Goal: Transaction & Acquisition: Purchase product/service

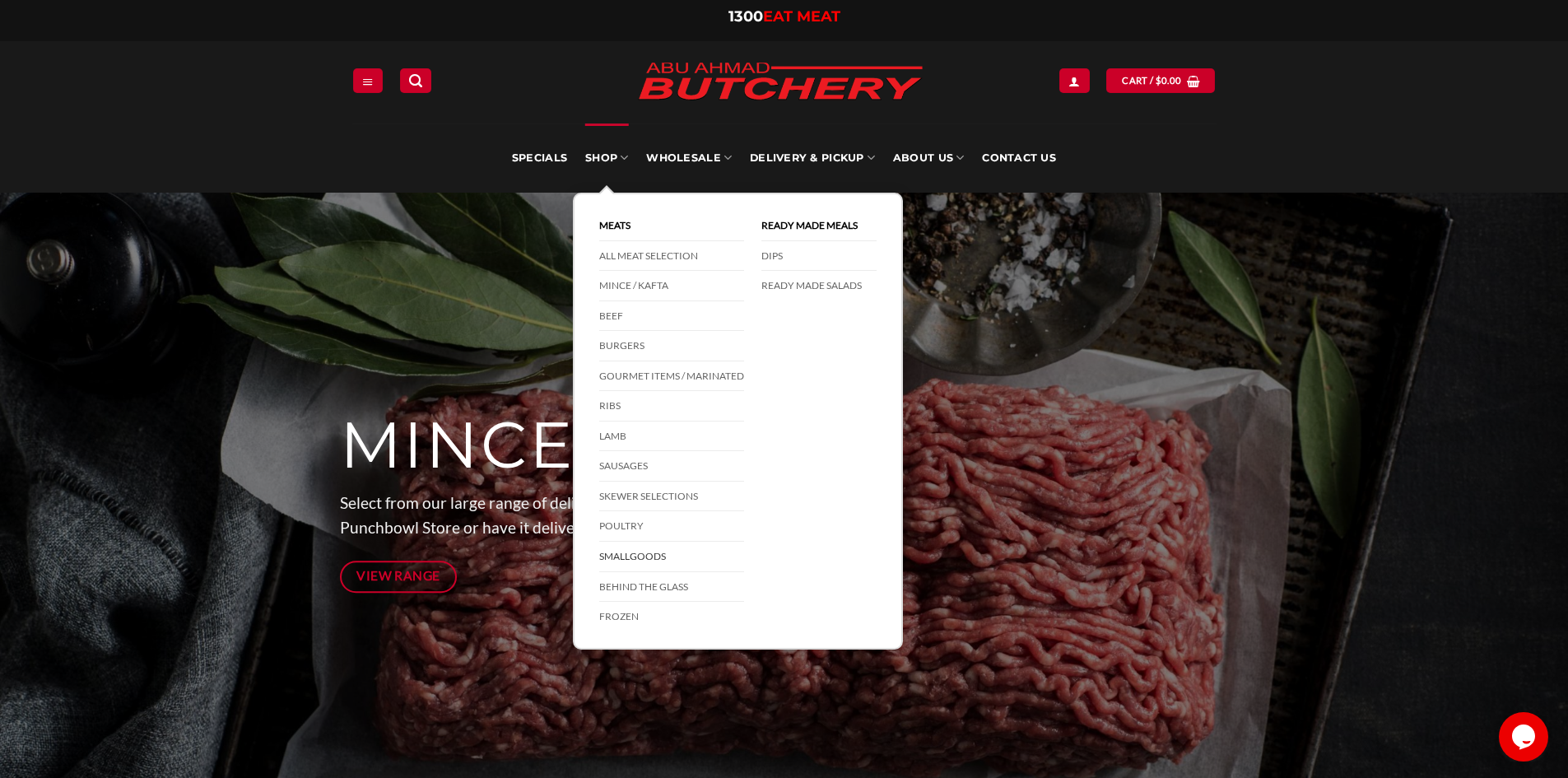
click at [652, 553] on link "Smallgoods" at bounding box center [672, 556] width 145 height 30
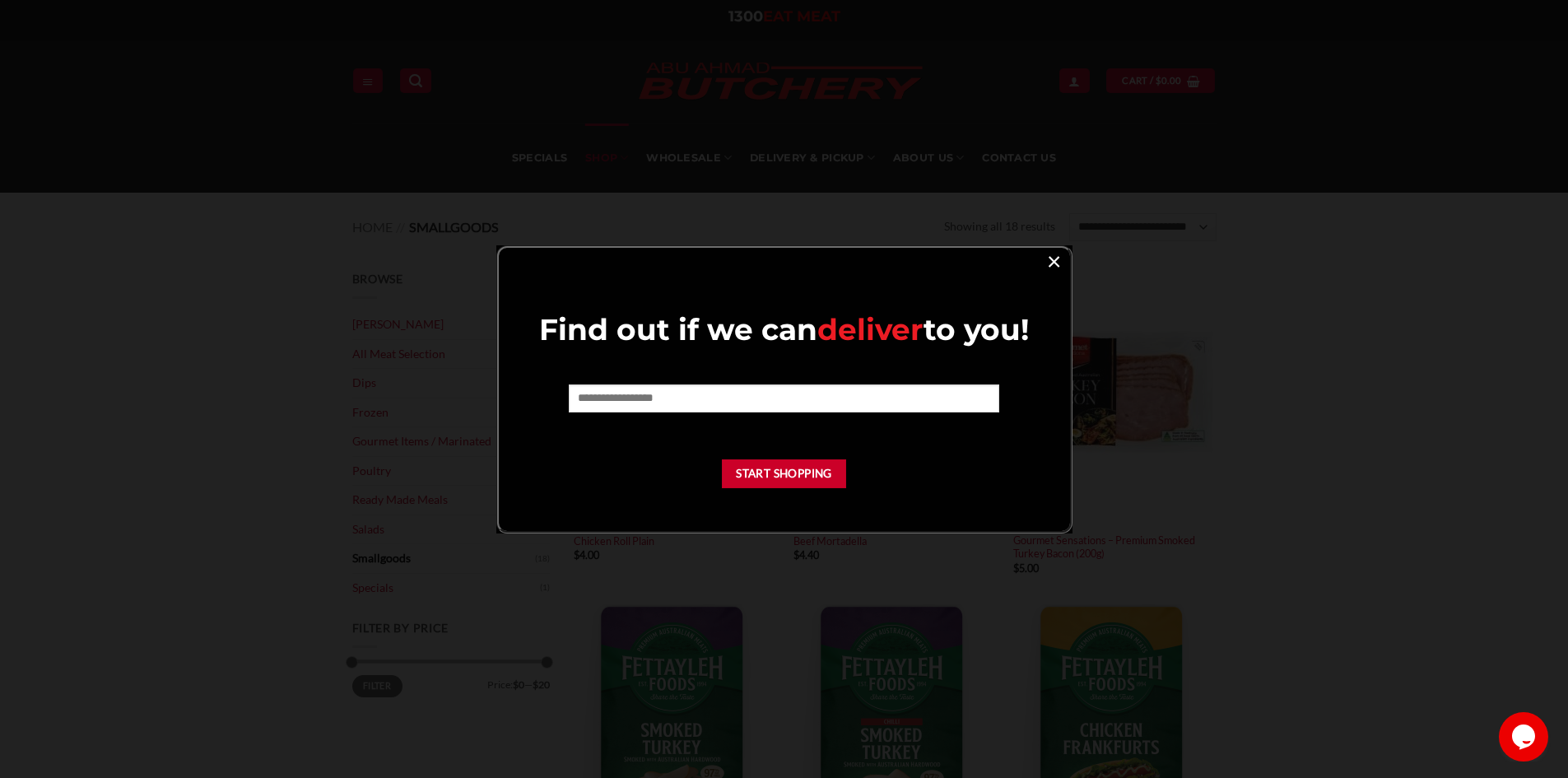
click at [1046, 259] on link "×" at bounding box center [1054, 260] width 24 height 23
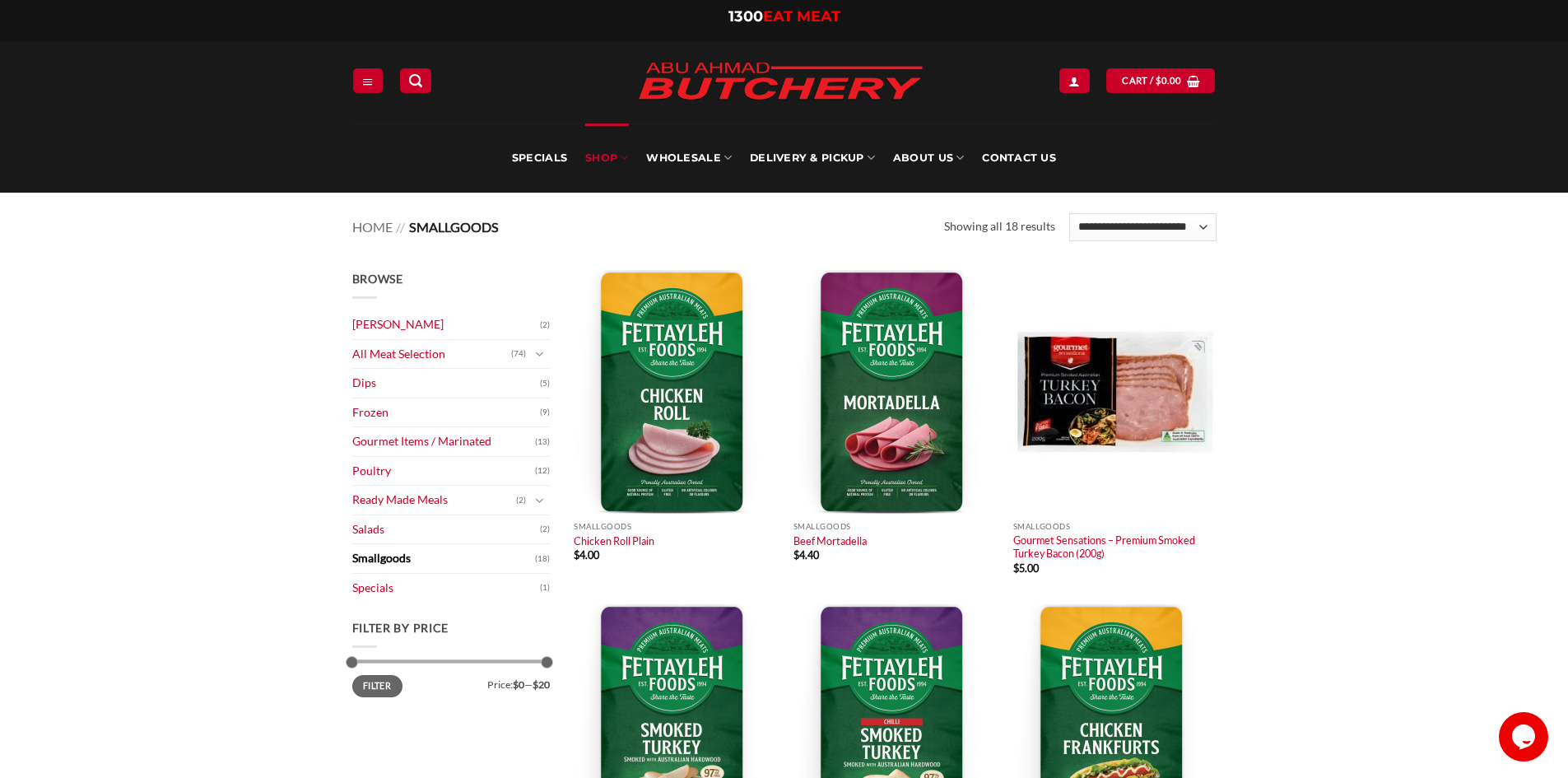
scroll to position [82, 0]
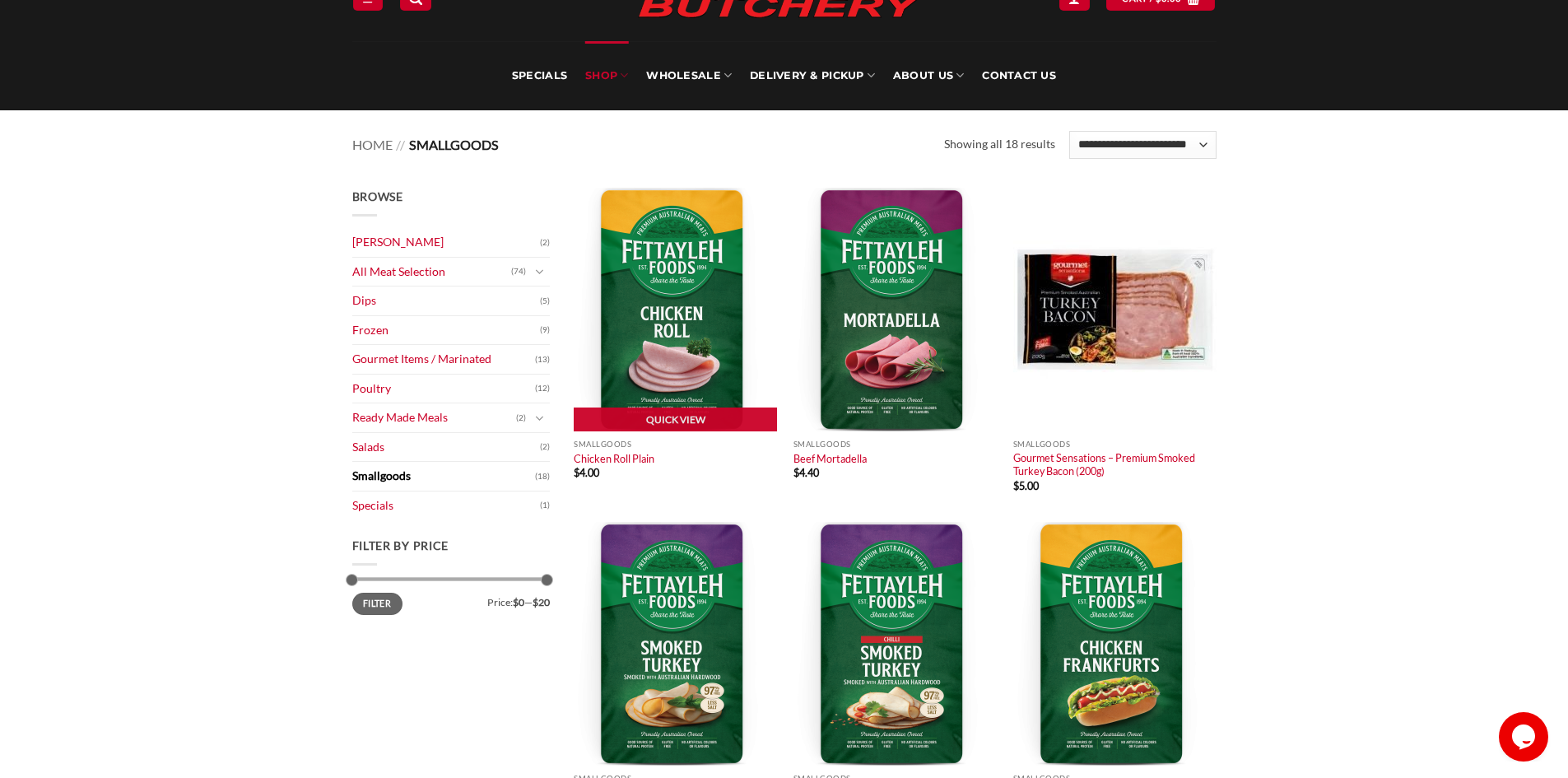
click at [610, 255] on img at bounding box center [675, 310] width 203 height 244
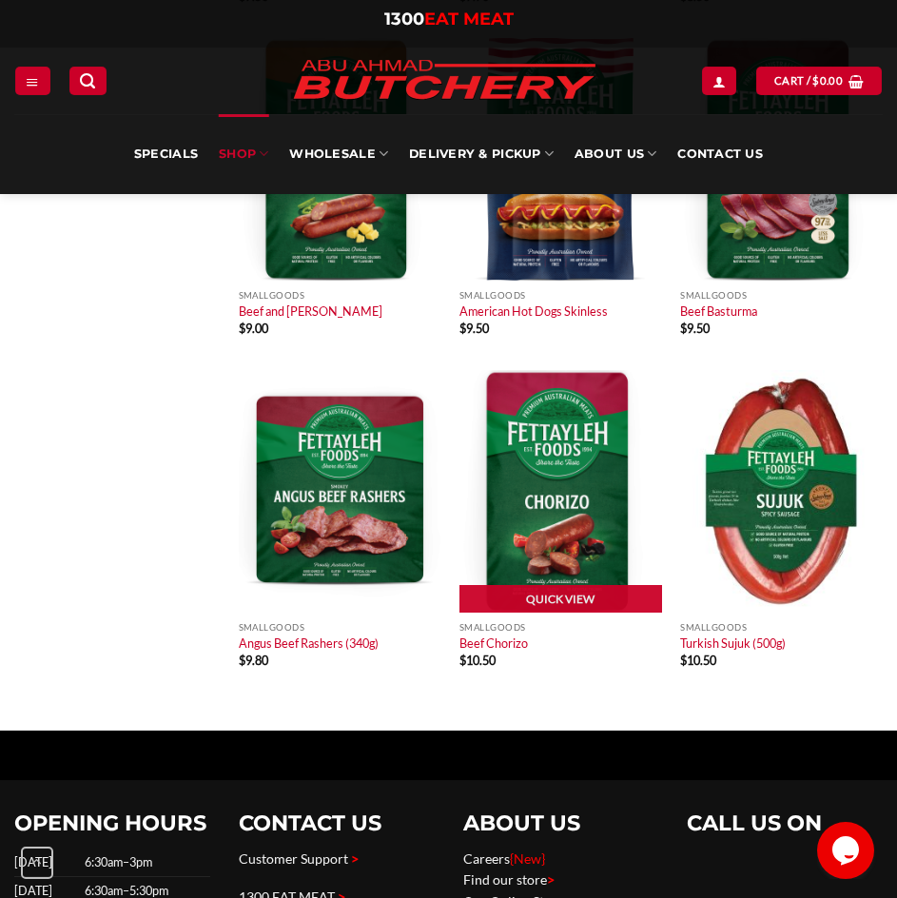
scroll to position [1237, 0]
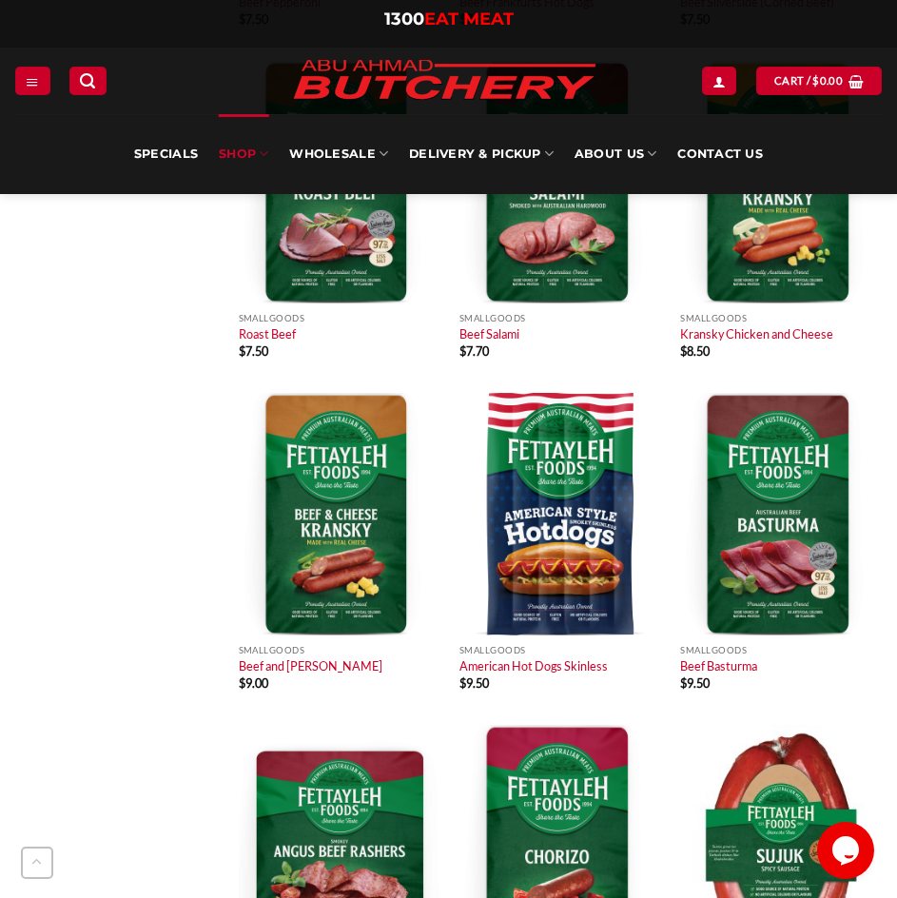
scroll to position [1237, 0]
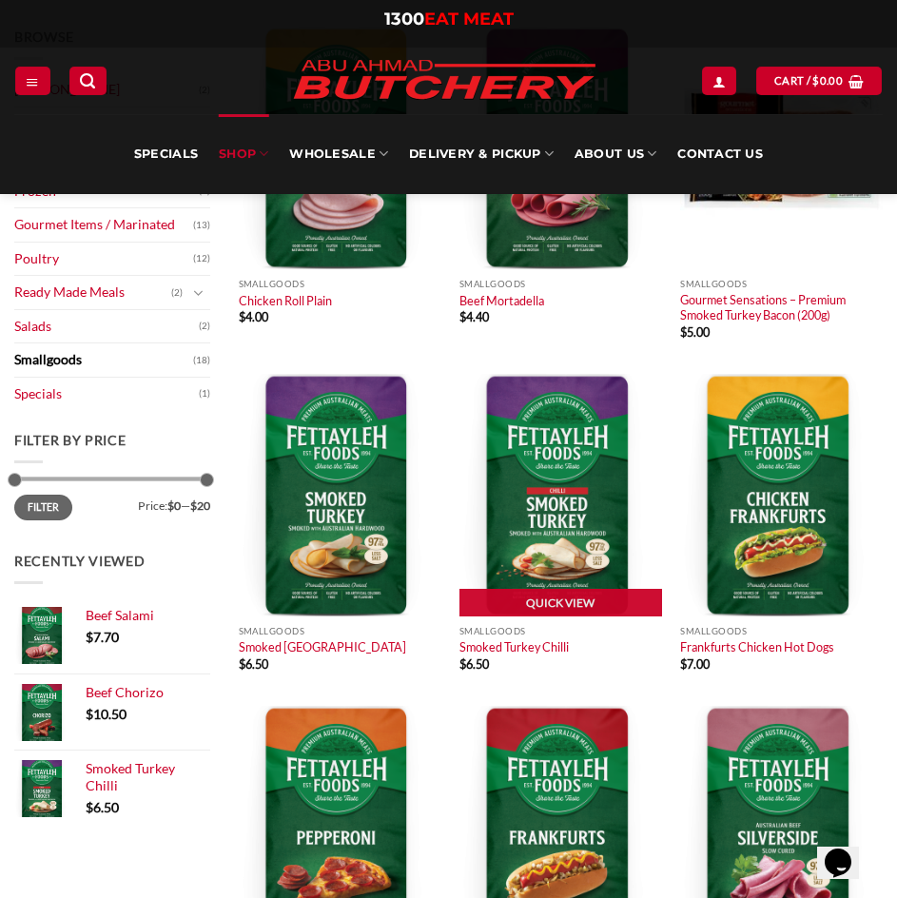
scroll to position [190, 0]
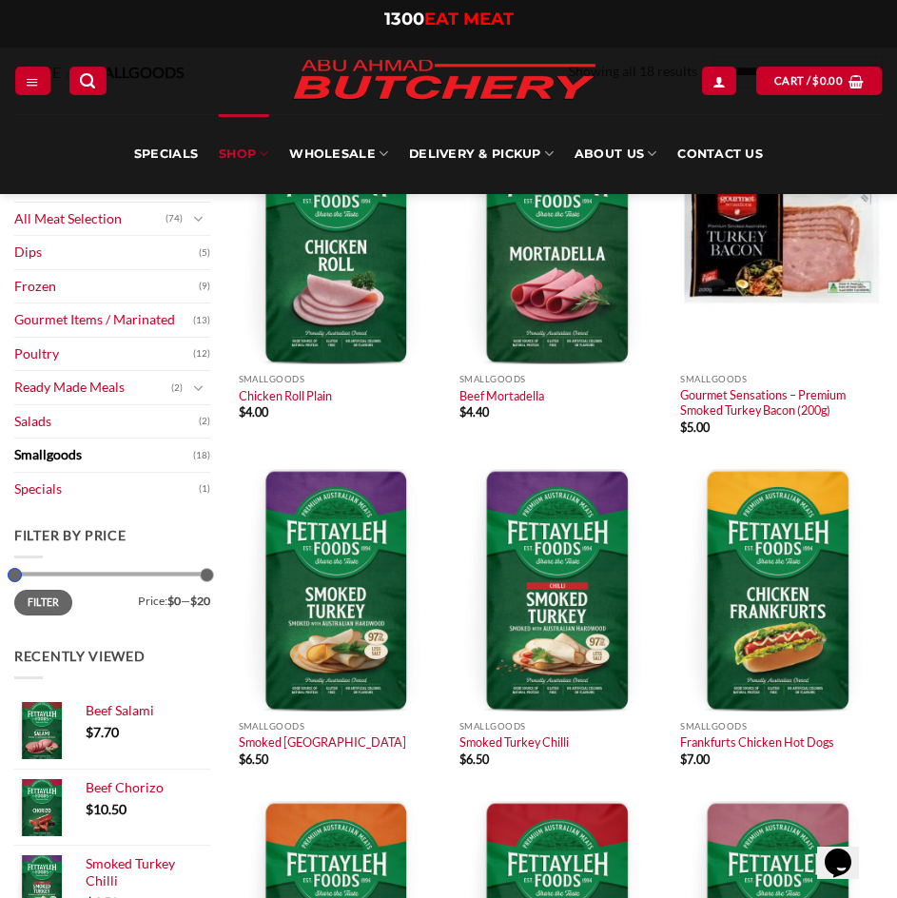
click at [48, 577] on div at bounding box center [112, 574] width 196 height 5
drag, startPoint x: 14, startPoint y: 573, endPoint x: 106, endPoint y: 567, distance: 91.5
click at [90, 571] on aside "Filter by price Min price ** Max price ** Filter Price: $10 — $20" at bounding box center [112, 575] width 196 height 101
click at [68, 604] on button "Filter" at bounding box center [43, 603] width 58 height 26
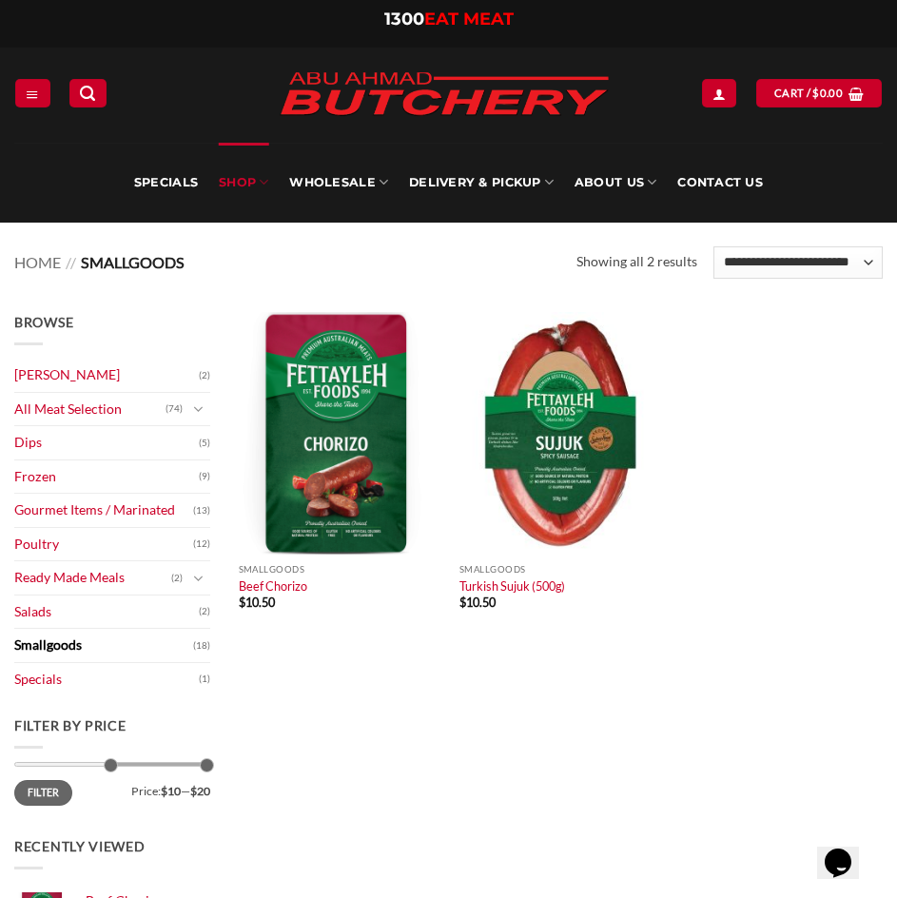
drag, startPoint x: 114, startPoint y: 762, endPoint x: -20, endPoint y: 761, distance: 134.1
click at [52, 791] on button "Filter" at bounding box center [43, 793] width 58 height 26
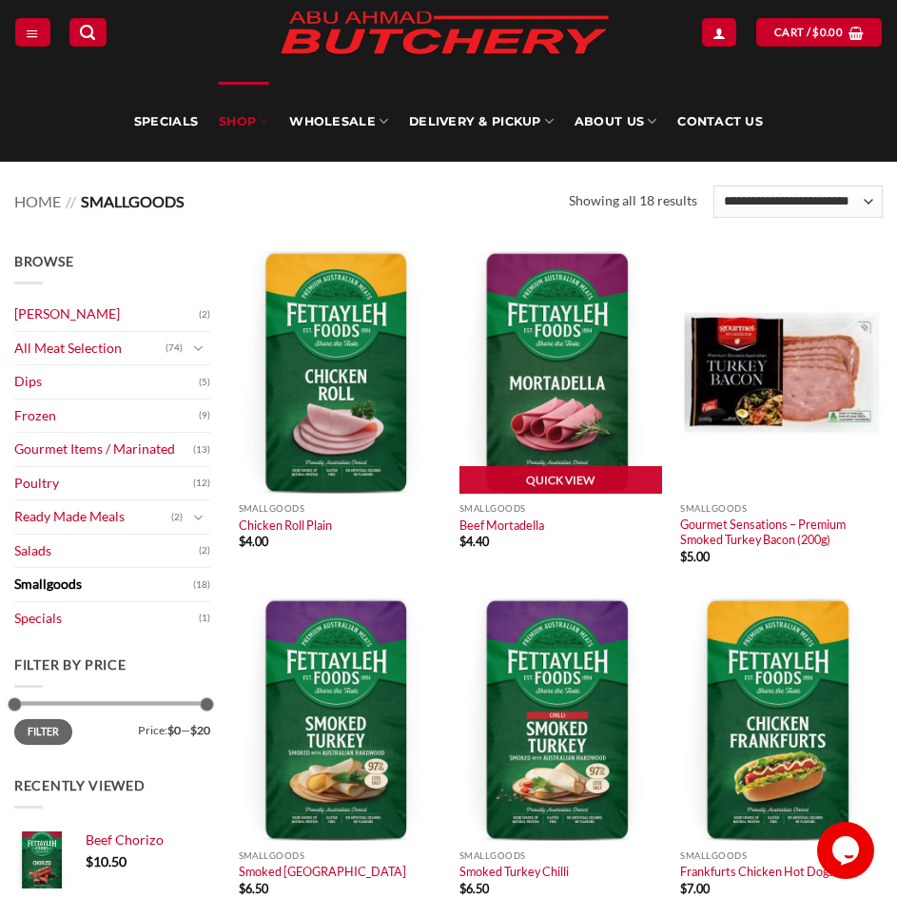
scroll to position [95, 0]
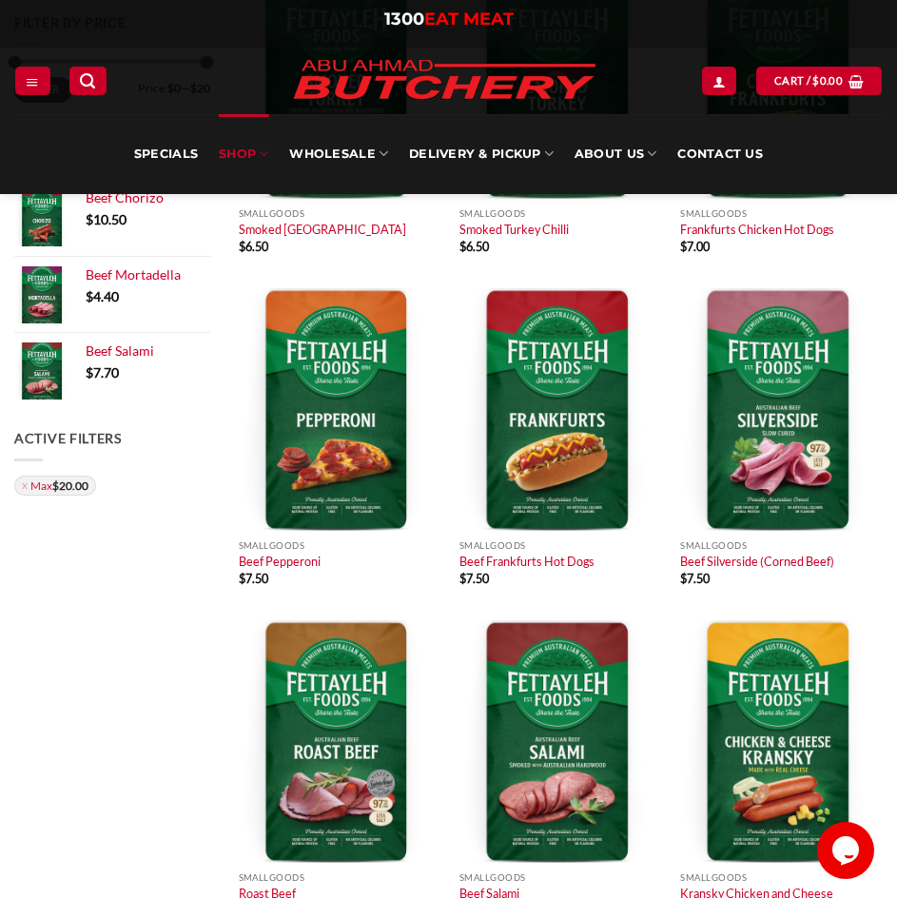
scroll to position [430, 0]
